Goal: Information Seeking & Learning: Learn about a topic

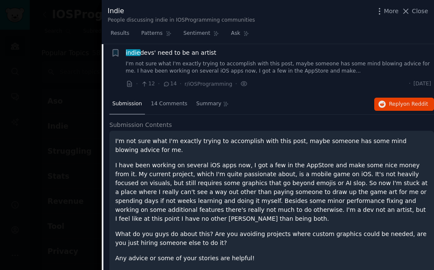
scroll to position [549, 0]
click at [176, 100] on span "14 Comments" at bounding box center [169, 104] width 36 height 8
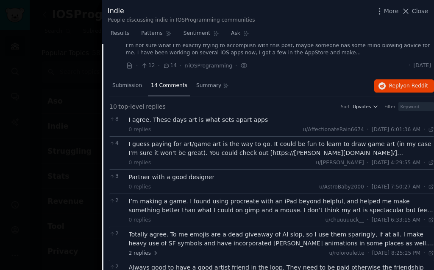
scroll to position [569, 0]
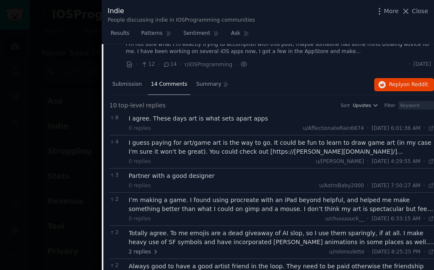
click at [396, 147] on div "I guess paying for art/game art is the way to go. It could be fun to learn to d…" at bounding box center [282, 147] width 306 height 18
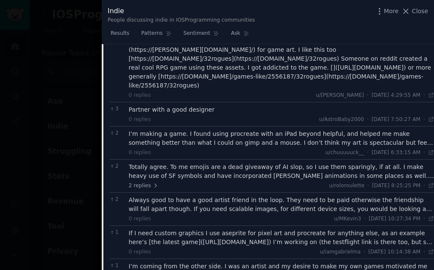
scroll to position [680, 0]
click at [417, 129] on div "I’m making a game. I found using procreate with an iPad beyond helpful, and hel…" at bounding box center [282, 138] width 306 height 18
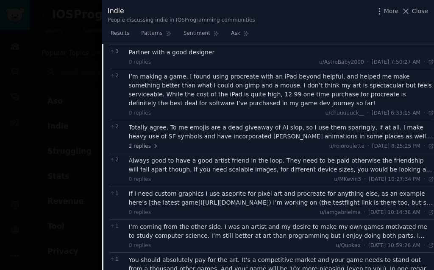
scroll to position [737, 0]
click at [327, 189] on div "If I need custom graphics I use aseprite for pixel art and procreate for anythi…" at bounding box center [282, 198] width 306 height 18
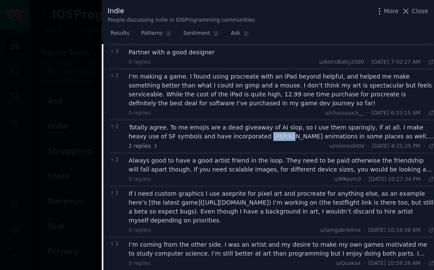
click at [397, 123] on div "Totally agree. To me emojis are a dead giveaway of AI slop, so I use them spari…" at bounding box center [282, 132] width 306 height 18
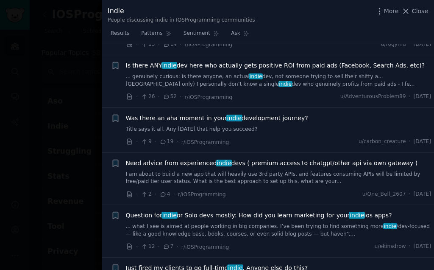
scroll to position [1224, 0]
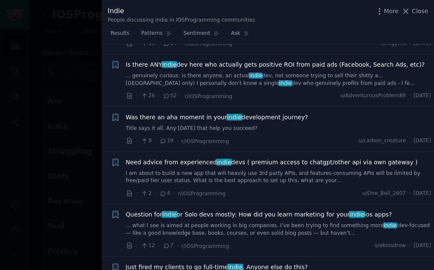
click at [303, 222] on link "... what I see is aimed at people working in big companies. I’ve been trying to…" at bounding box center [279, 229] width 306 height 15
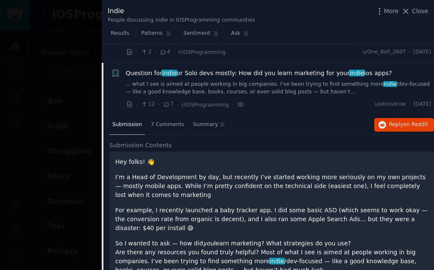
scroll to position [836, 0]
click at [162, 115] on div "7 Comments" at bounding box center [167, 125] width 39 height 20
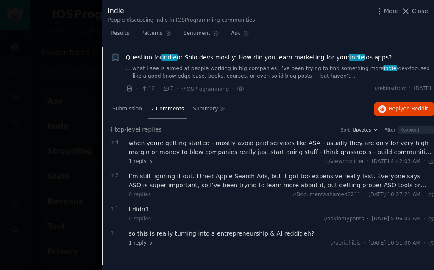
scroll to position [852, 0]
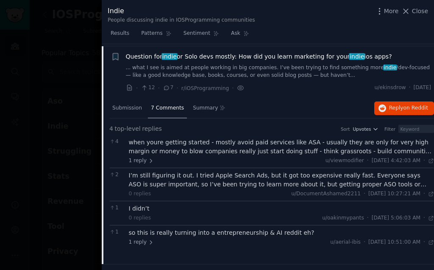
click at [409, 139] on div "when youre getting started - mostly avoid paid services like ASA - usually they…" at bounding box center [282, 147] width 306 height 18
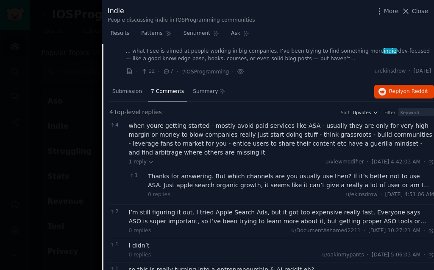
scroll to position [869, 0]
click at [351, 145] on div "when youre getting started - mostly avoid paid services like ASA - usually they…" at bounding box center [282, 139] width 306 height 36
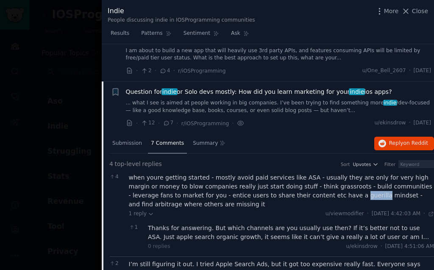
scroll to position [817, 0]
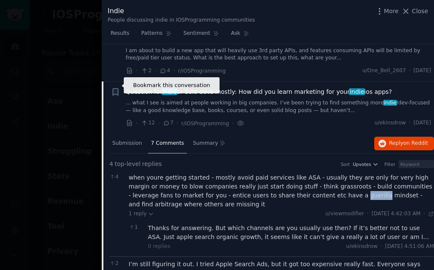
click at [114, 89] on icon "button" at bounding box center [115, 92] width 5 height 7
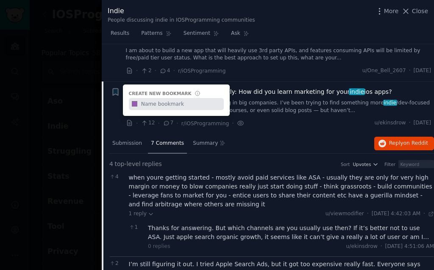
scroll to position [23, 0]
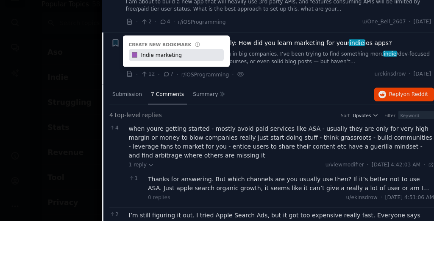
type input "Indie marketing"
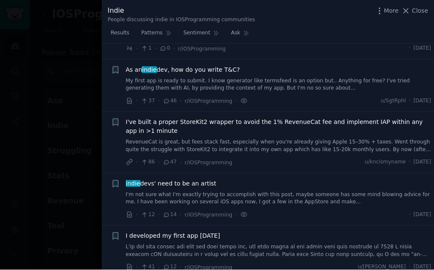
scroll to position [418, 0]
click at [324, 191] on link "I'm not sure what I'm exactly trying to accomplish with this post, maybe someon…" at bounding box center [279, 198] width 306 height 15
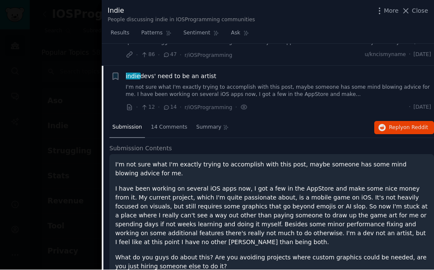
scroll to position [544, 0]
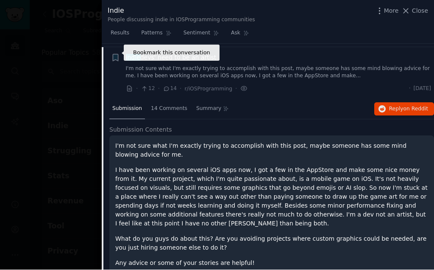
click at [115, 54] on icon "button" at bounding box center [115, 57] width 5 height 7
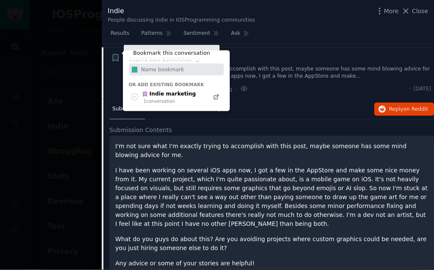
type input "S"
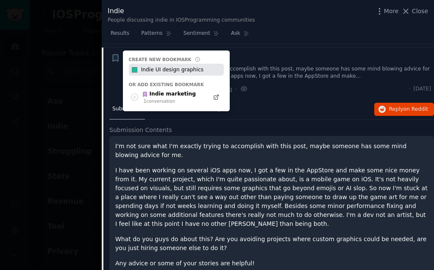
type input "Indie UI design graphics"
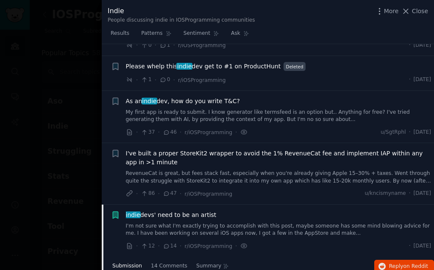
scroll to position [378, 0]
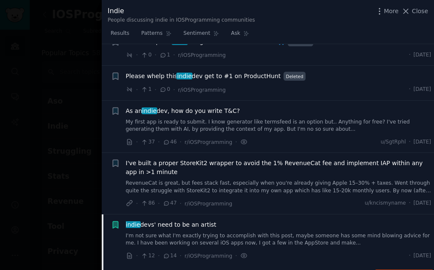
click at [410, 12] on icon at bounding box center [406, 11] width 9 height 9
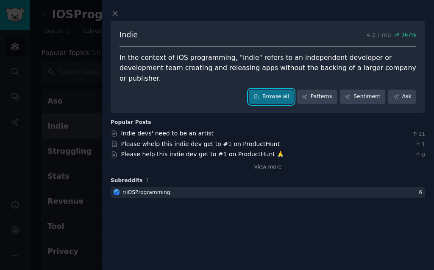
scroll to position [23, 0]
click at [113, 17] on icon at bounding box center [115, 13] width 9 height 9
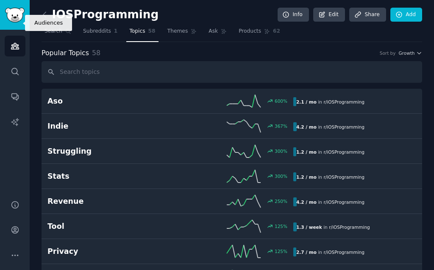
click at [18, 43] on icon "Sidebar" at bounding box center [15, 46] width 8 height 6
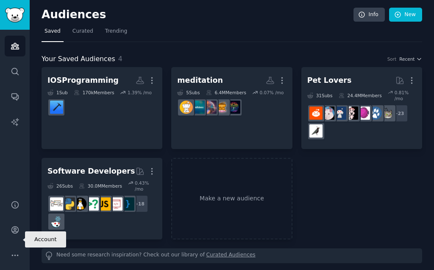
click at [16, 233] on icon "Sidebar" at bounding box center [14, 229] width 7 height 7
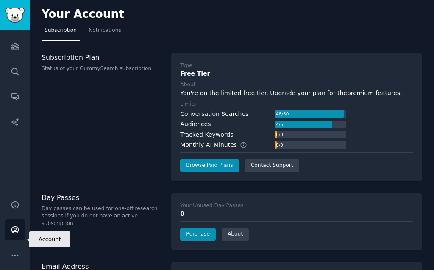
click at [14, 234] on icon "Sidebar" at bounding box center [15, 229] width 9 height 9
click at [19, 258] on button "More" at bounding box center [15, 255] width 21 height 21
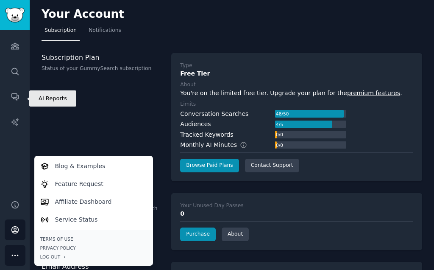
click at [12, 117] on icon "Sidebar" at bounding box center [15, 121] width 9 height 9
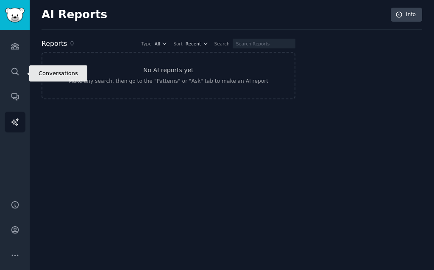
click at [14, 92] on icon "Sidebar" at bounding box center [15, 96] width 9 height 9
